Goal: Transaction & Acquisition: Obtain resource

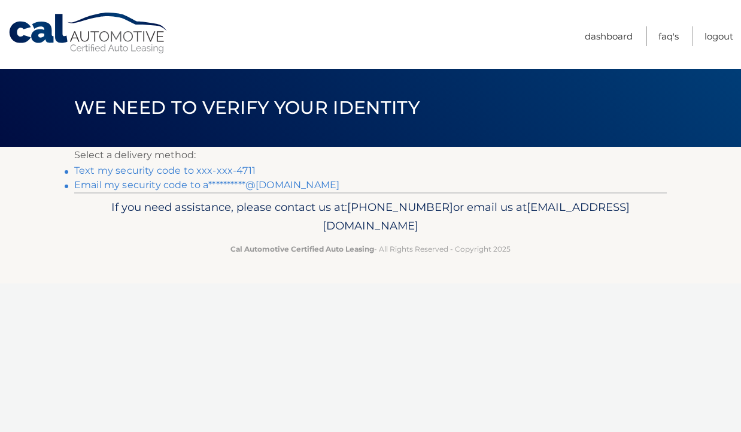
click at [232, 171] on link "Text my security code to xxx-xxx-4711" at bounding box center [164, 170] width 181 height 11
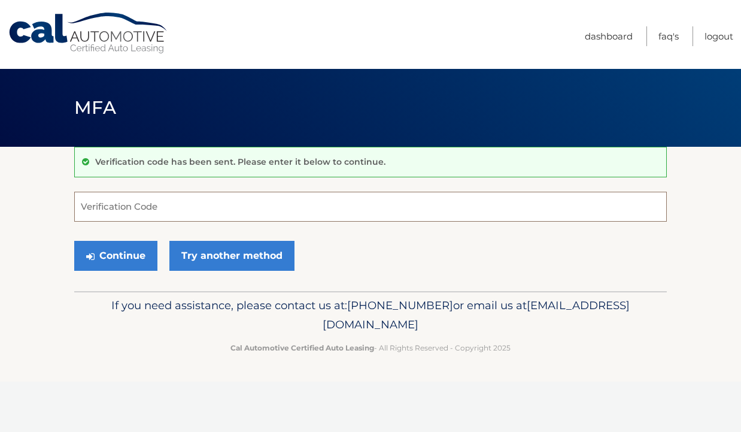
click at [294, 200] on input "Verification Code" at bounding box center [370, 207] width 593 height 30
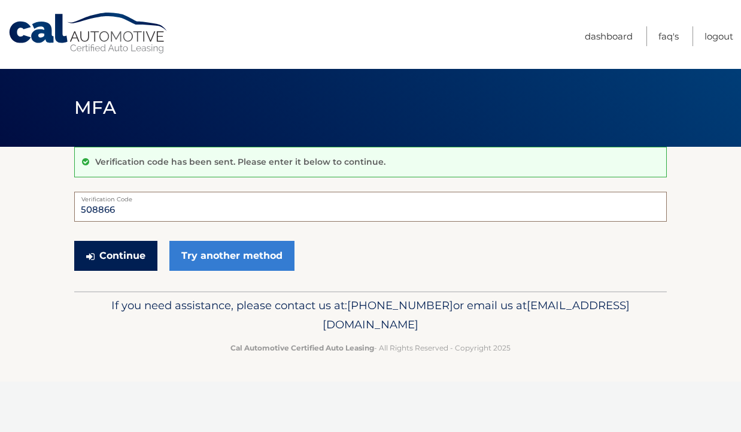
type input "508866"
click at [141, 263] on button "Continue" at bounding box center [115, 256] width 83 height 30
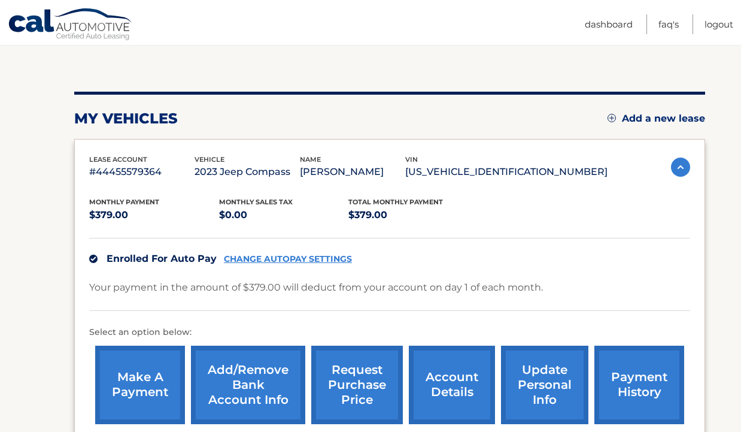
scroll to position [248, 0]
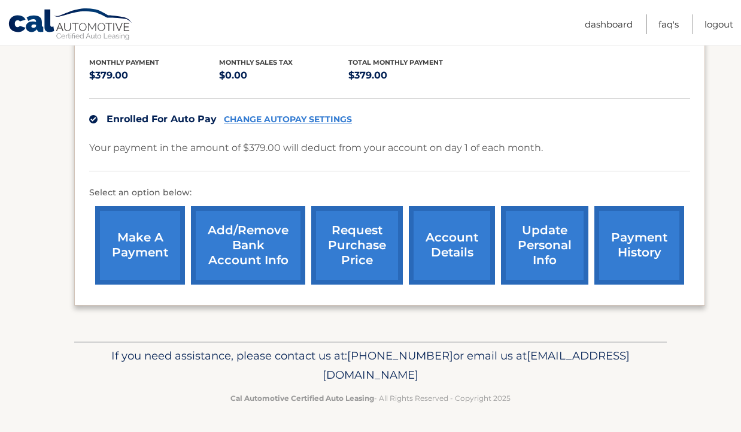
click at [361, 247] on link "request purchase price" at bounding box center [357, 245] width 92 height 78
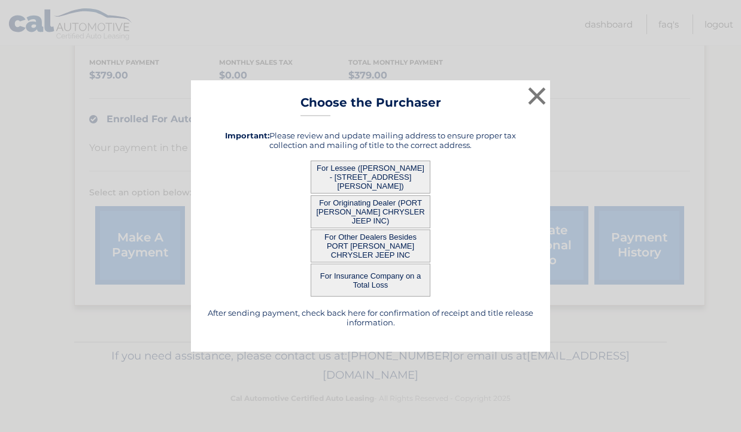
click at [381, 245] on button "For Other Dealers Besides PORT JEFF CHRYSLER JEEP INC" at bounding box center [371, 245] width 120 height 33
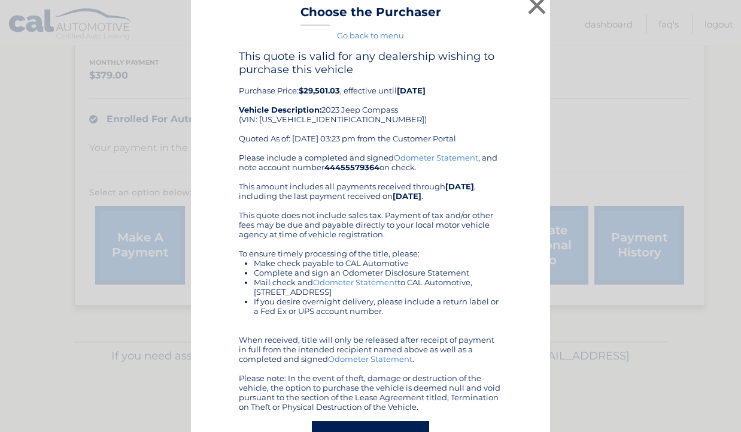
scroll to position [14, 0]
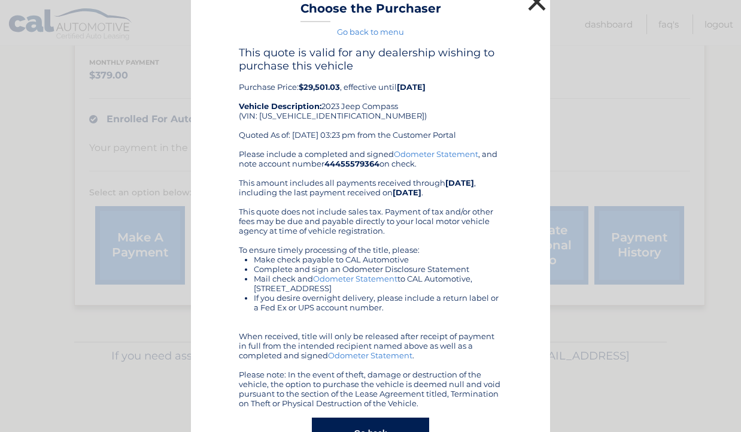
click at [537, 5] on button "×" at bounding box center [537, 2] width 24 height 24
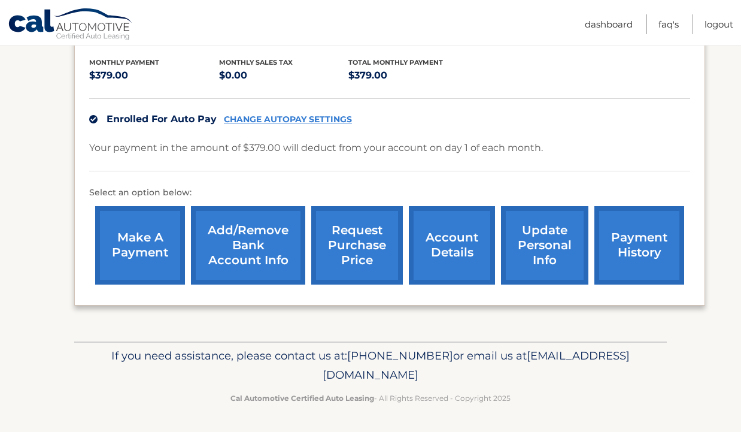
click at [354, 251] on link "request purchase price" at bounding box center [357, 245] width 92 height 78
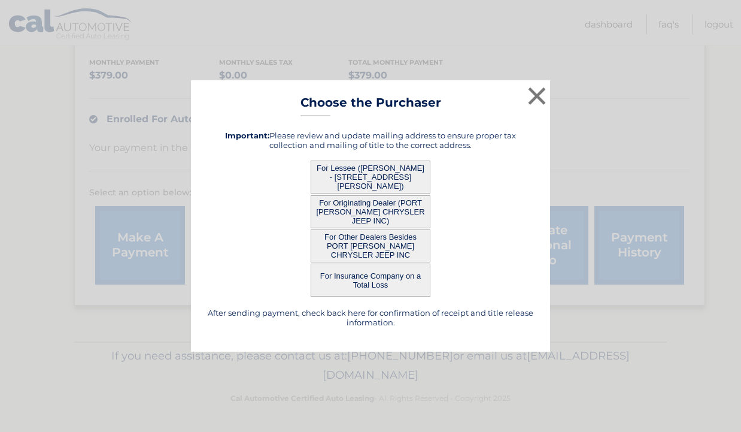
click at [360, 171] on button "For Lessee (ALEXANDRA VLAHAKIS - 43 WHITE CLIFF LN, , NESCONSET, NY 11767)" at bounding box center [371, 176] width 120 height 33
click at [387, 177] on button "For Lessee (ALEXANDRA VLAHAKIS - 43 WHITE CLIFF LN, , NESCONSET, NY 11767)" at bounding box center [371, 176] width 120 height 33
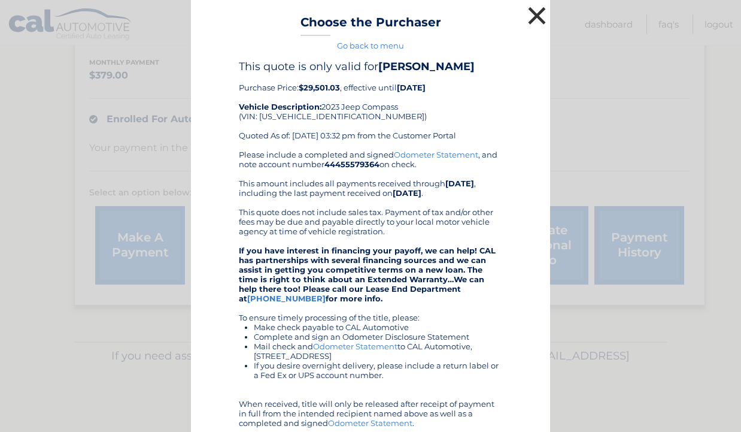
click at [533, 7] on button "×" at bounding box center [537, 16] width 24 height 24
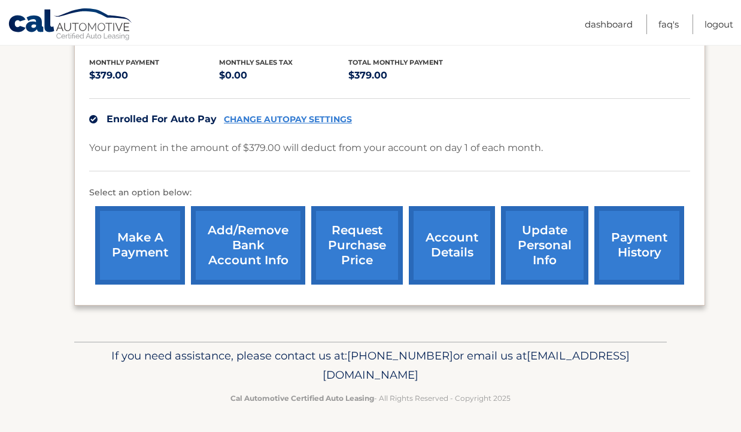
click at [358, 225] on link "request purchase price" at bounding box center [357, 245] width 92 height 78
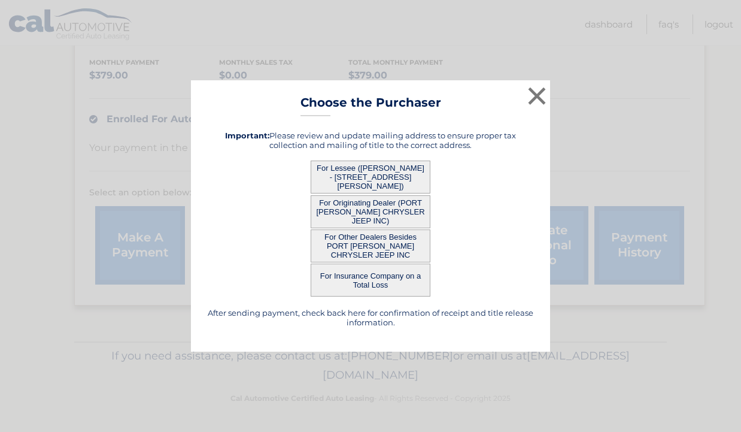
click at [381, 214] on button "For Originating Dealer (PORT JEFF CHRYSLER JEEP INC)" at bounding box center [371, 211] width 120 height 33
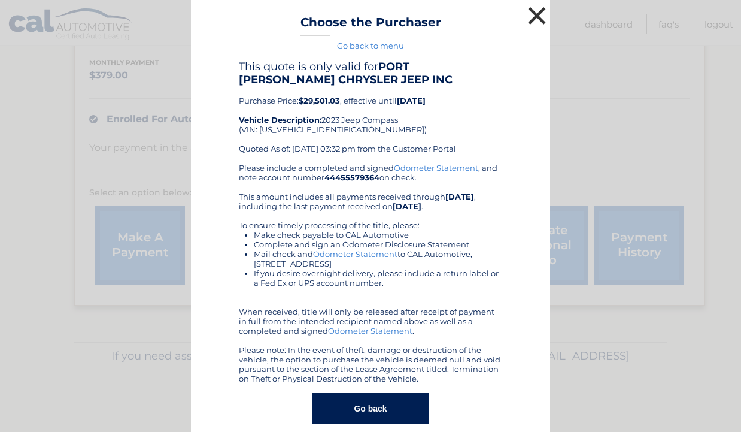
click at [545, 13] on button "×" at bounding box center [537, 16] width 24 height 24
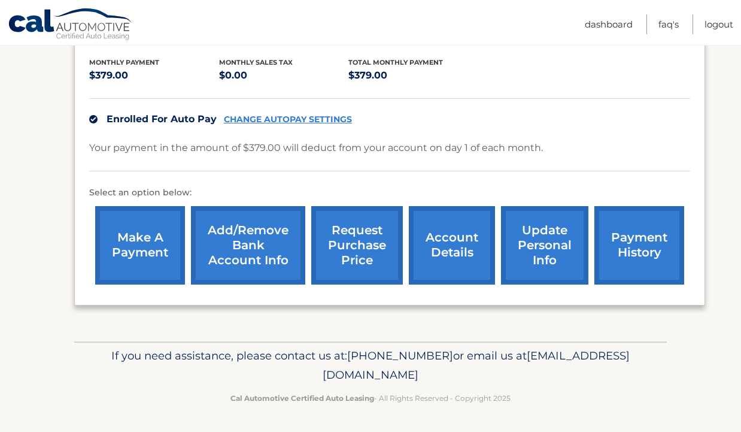
click at [357, 228] on link "request purchase price" at bounding box center [357, 245] width 92 height 78
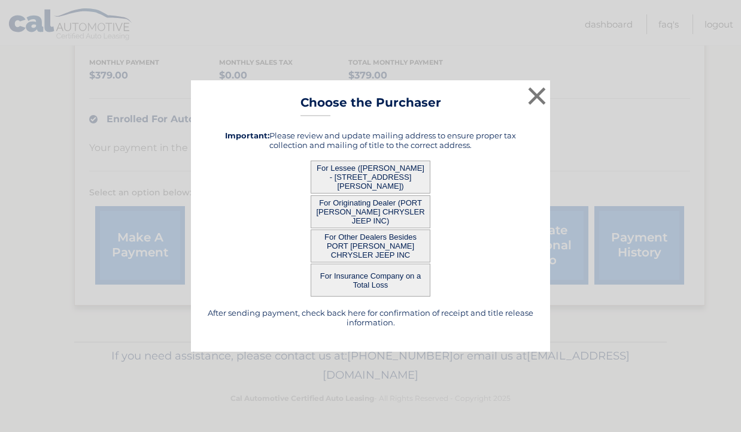
click at [357, 289] on button "For Insurance Company on a Total Loss" at bounding box center [371, 279] width 120 height 33
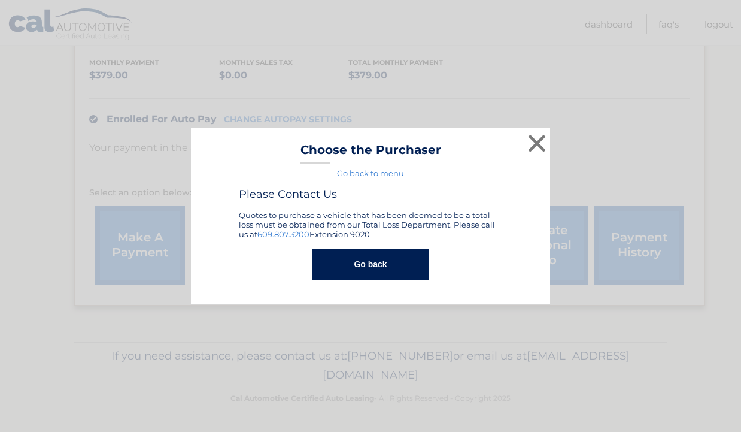
click at [383, 277] on button "Go back" at bounding box center [370, 263] width 117 height 31
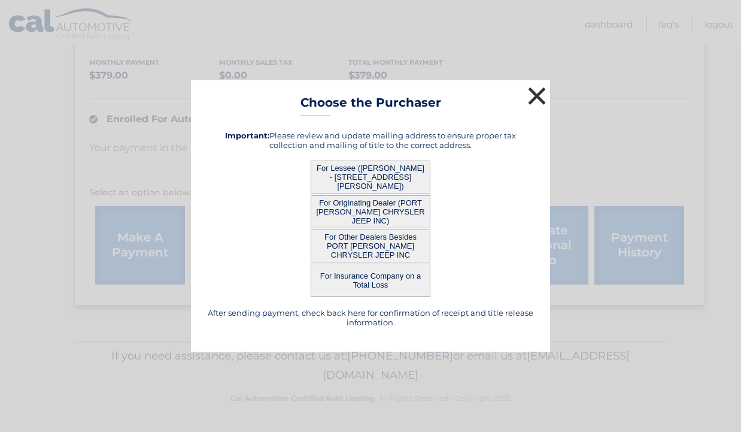
click at [537, 95] on button "×" at bounding box center [537, 96] width 24 height 24
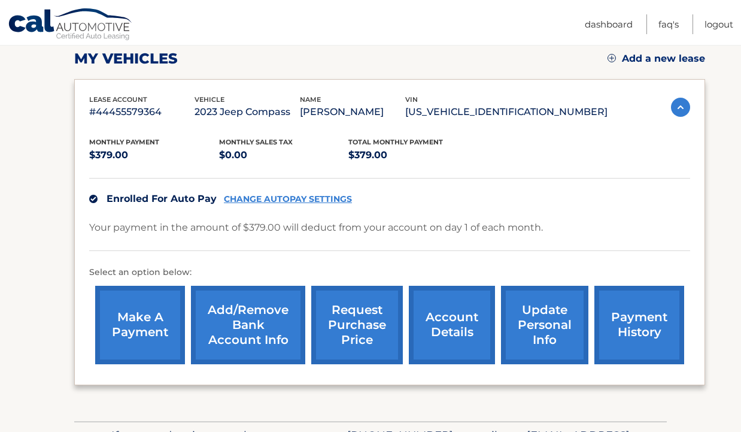
scroll to position [172, 0]
